Goal: Find specific page/section

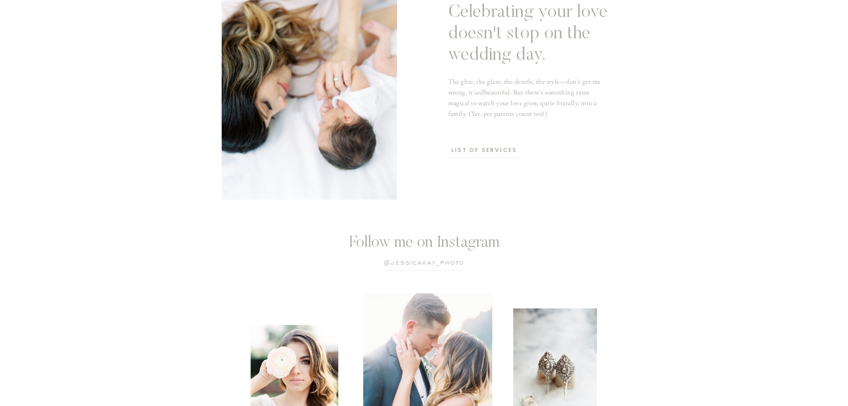
scroll to position [2632, 0]
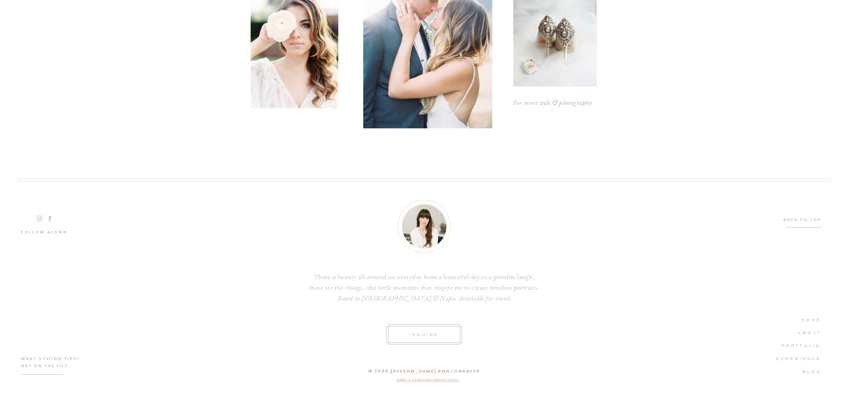
click at [431, 335] on p "INquire" at bounding box center [425, 334] width 36 height 8
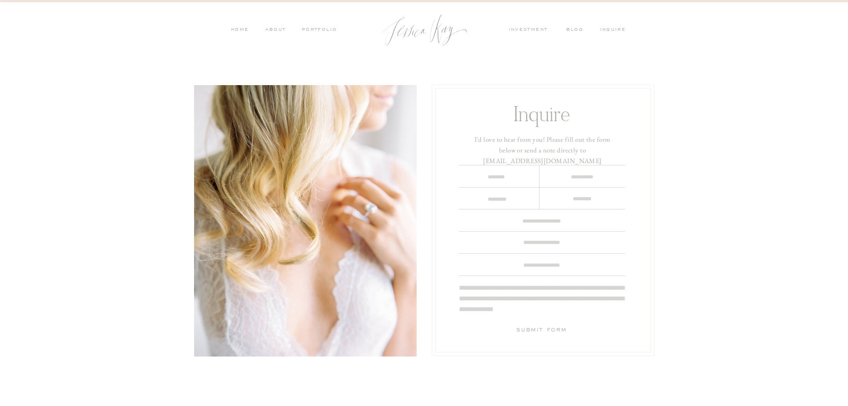
click at [615, 29] on nav "inquire" at bounding box center [615, 30] width 30 height 8
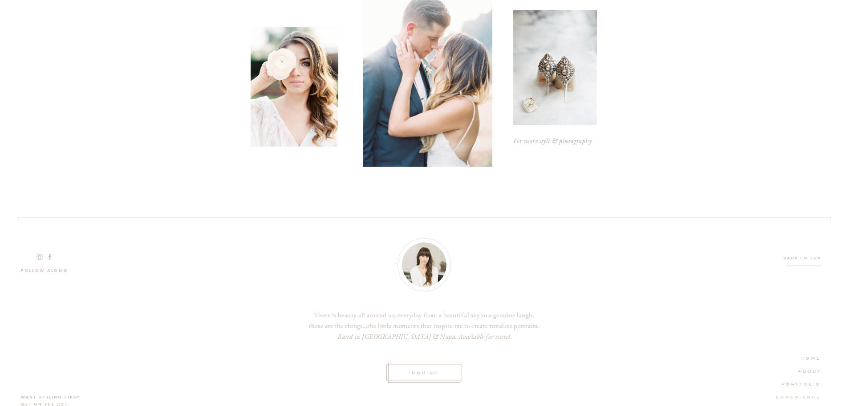
scroll to position [517, 0]
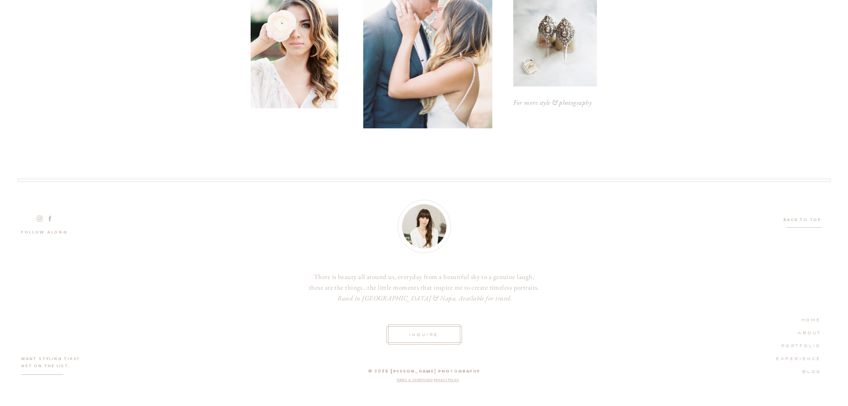
click at [808, 317] on nav "HOME" at bounding box center [801, 319] width 39 height 8
click at [795, 358] on nav "EXPERIENCE" at bounding box center [796, 358] width 50 height 8
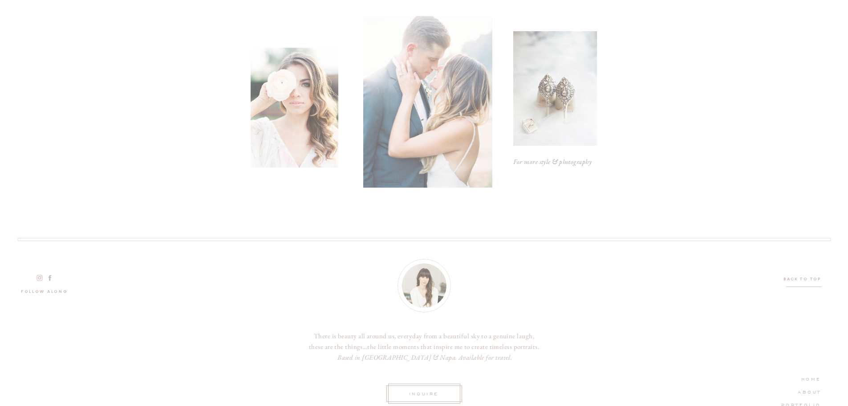
scroll to position [2632, 0]
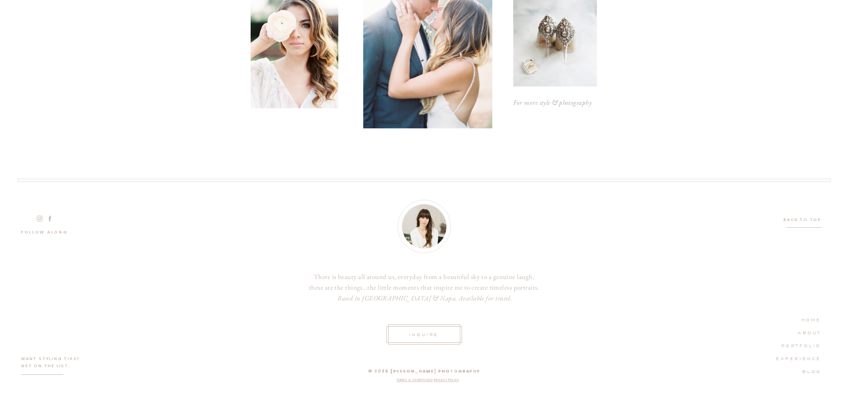
drag, startPoint x: 491, startPoint y: 257, endPoint x: 490, endPoint y: 252, distance: 5.1
